Goal: Find specific page/section: Find specific page/section

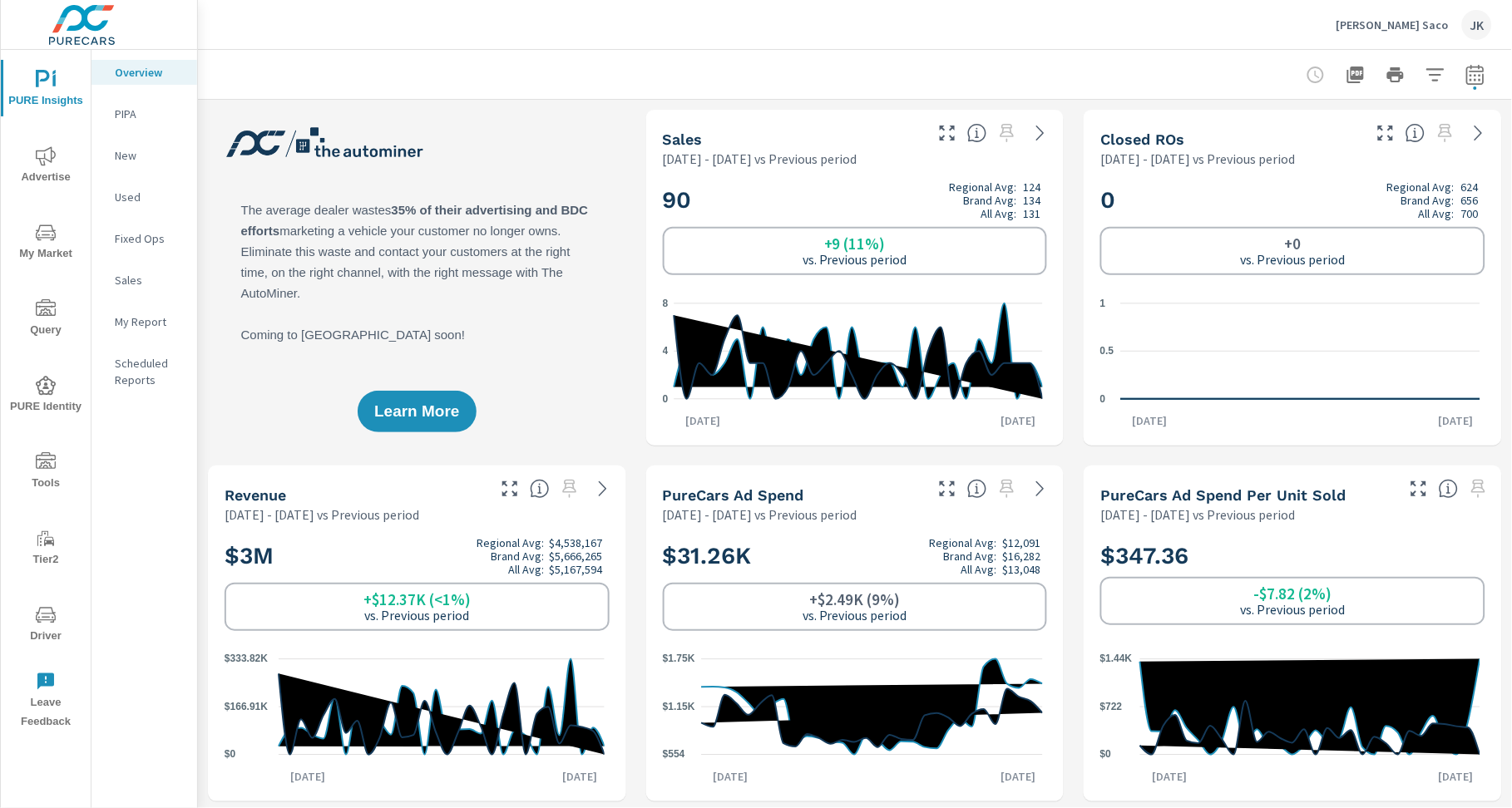
click at [39, 384] on icon "nav menu" at bounding box center [46, 385] width 20 height 19
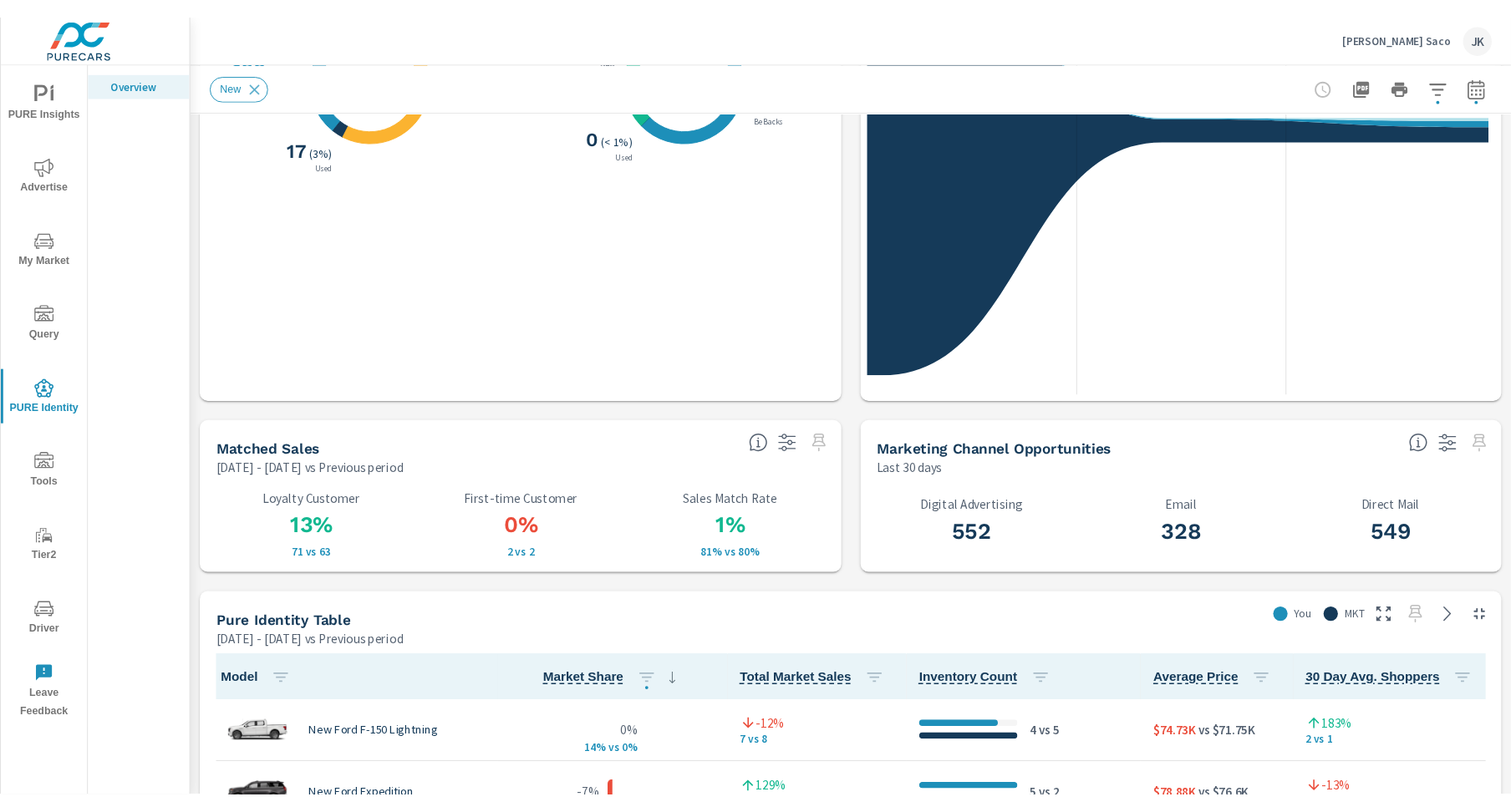
scroll to position [499, 0]
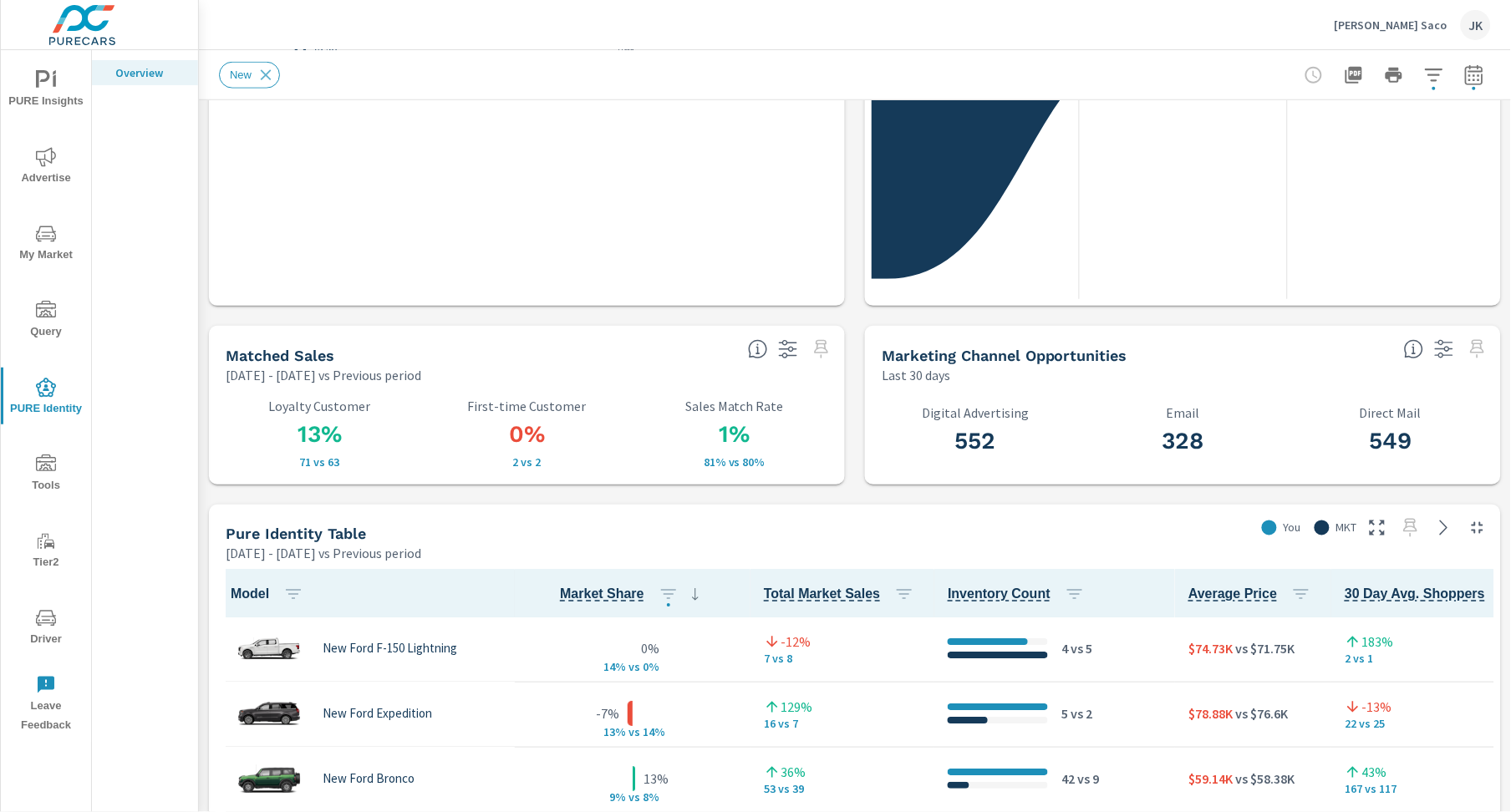
click at [1480, 23] on div "JK" at bounding box center [1475, 25] width 30 height 30
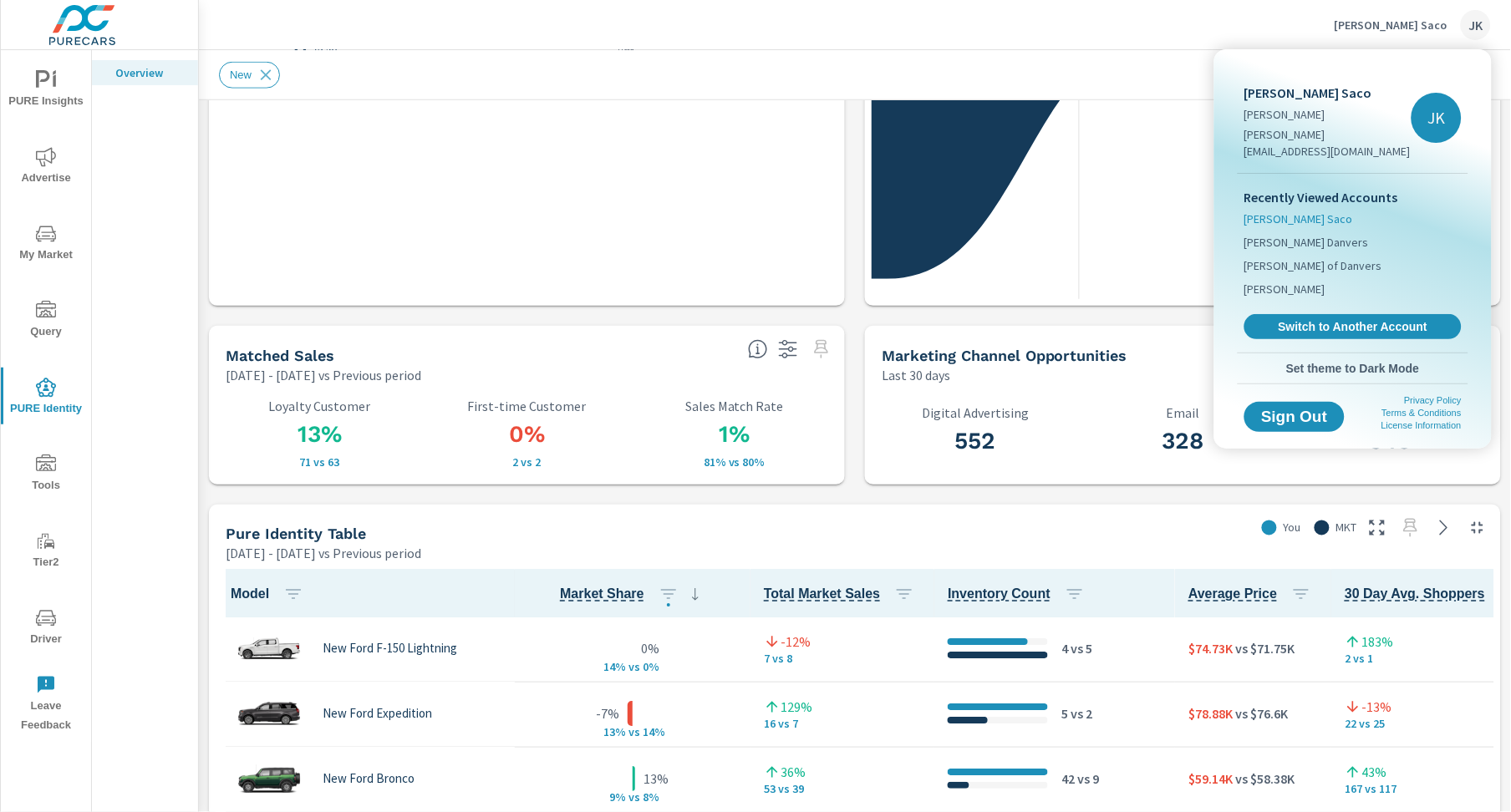
click at [1305, 210] on span "[PERSON_NAME] Saco" at bounding box center [1298, 218] width 108 height 16
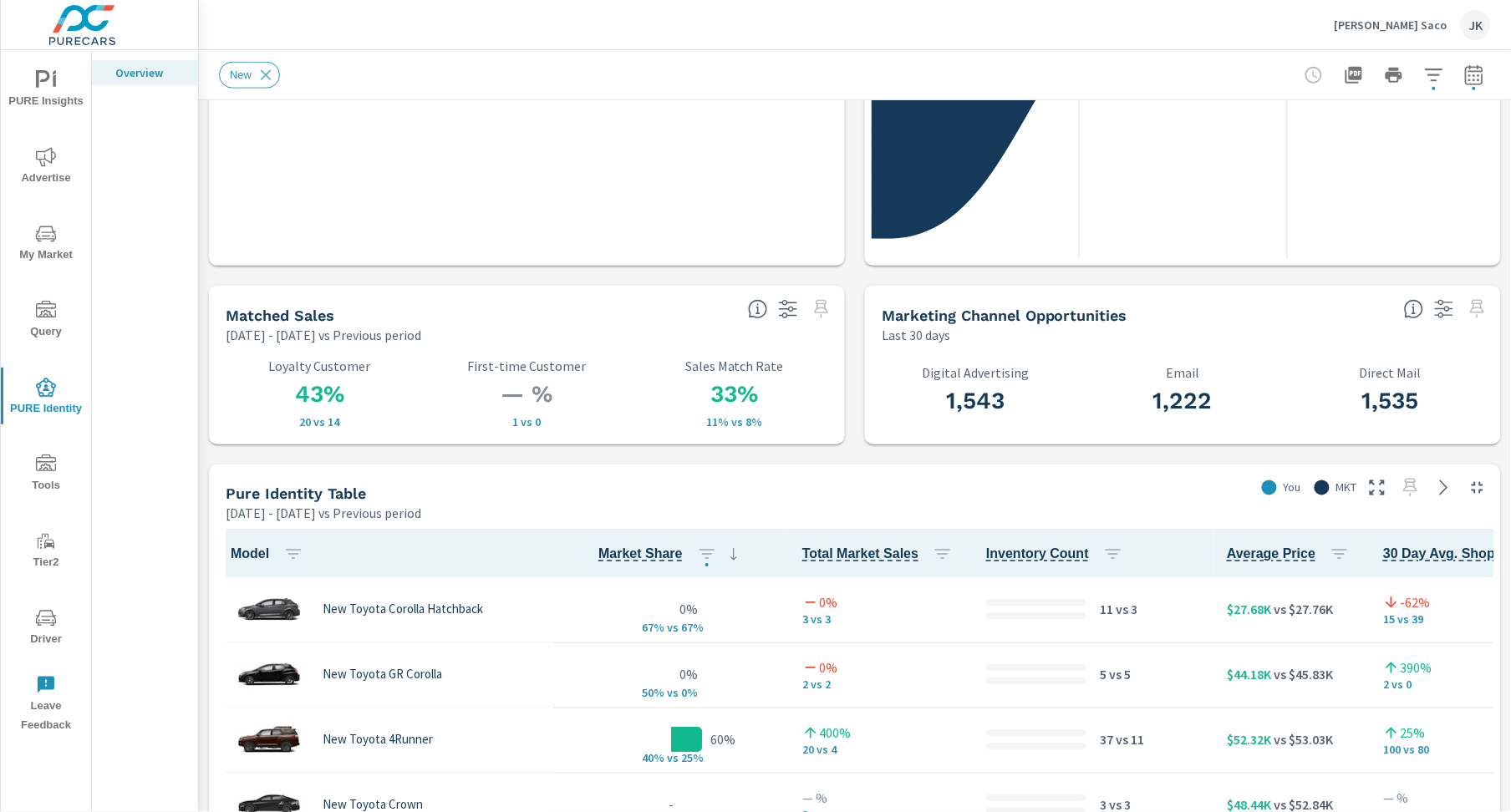
scroll to position [1, 0]
